Goal: Information Seeking & Learning: Learn about a topic

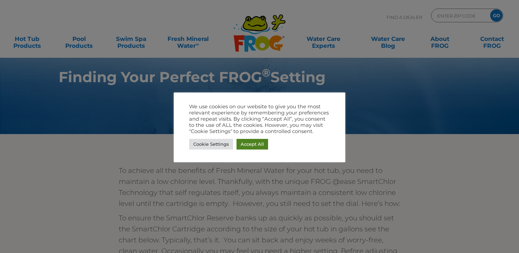
click at [250, 145] on link "Accept All" at bounding box center [253, 144] width 32 height 11
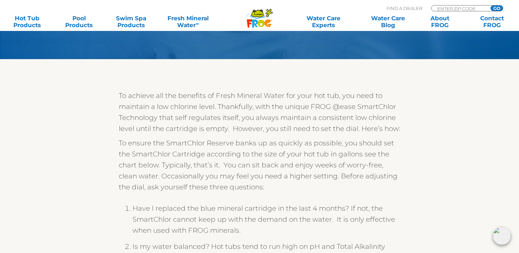
scroll to position [76, 0]
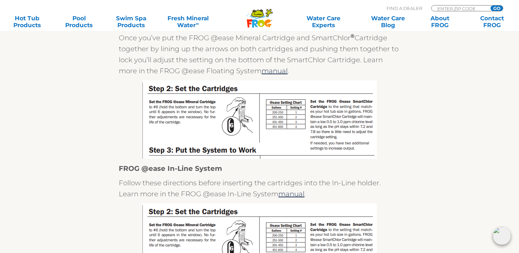
scroll to position [219, 0]
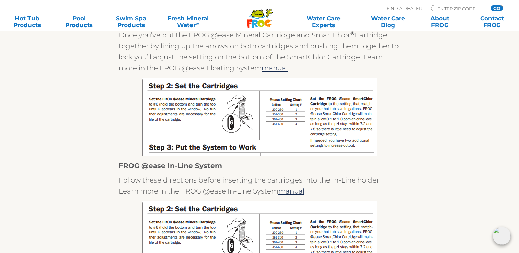
click at [298, 125] on img at bounding box center [259, 117] width 234 height 78
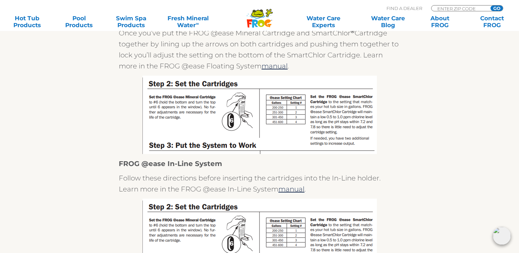
scroll to position [241, 0]
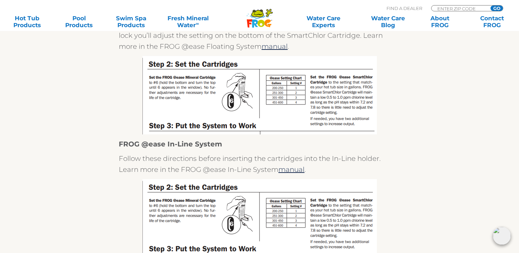
click at [195, 97] on img at bounding box center [259, 95] width 234 height 78
click at [302, 102] on img at bounding box center [259, 95] width 234 height 78
